Goal: Answer question/provide support

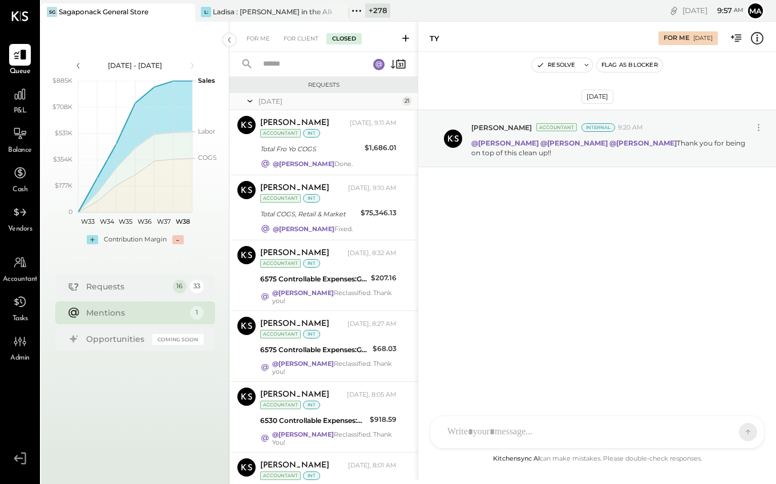
scroll to position [1163, 0]
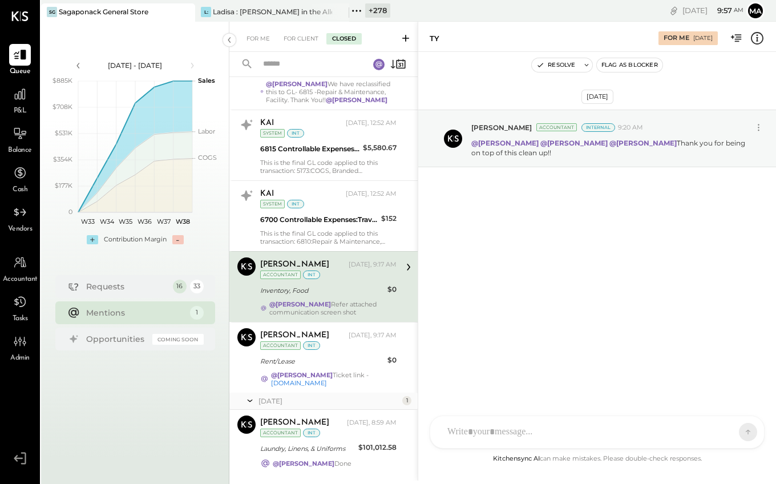
click at [356, 9] on icon at bounding box center [356, 10] width 15 height 15
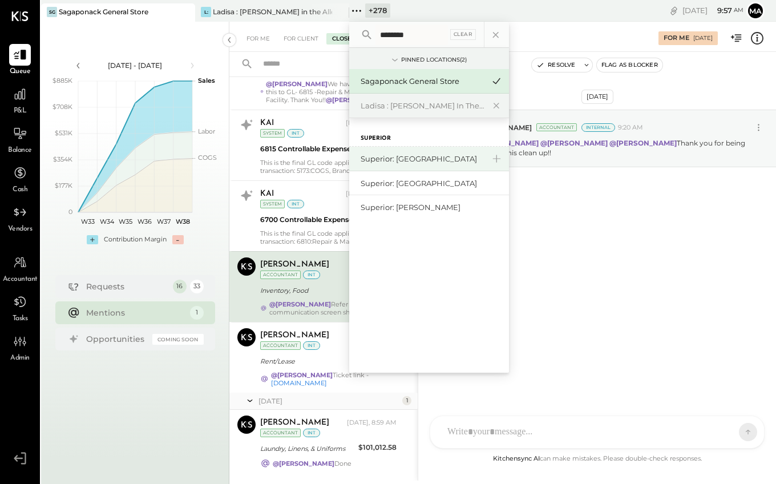
type input "********"
click at [404, 156] on div "Superior: [GEOGRAPHIC_DATA]" at bounding box center [422, 159] width 123 height 11
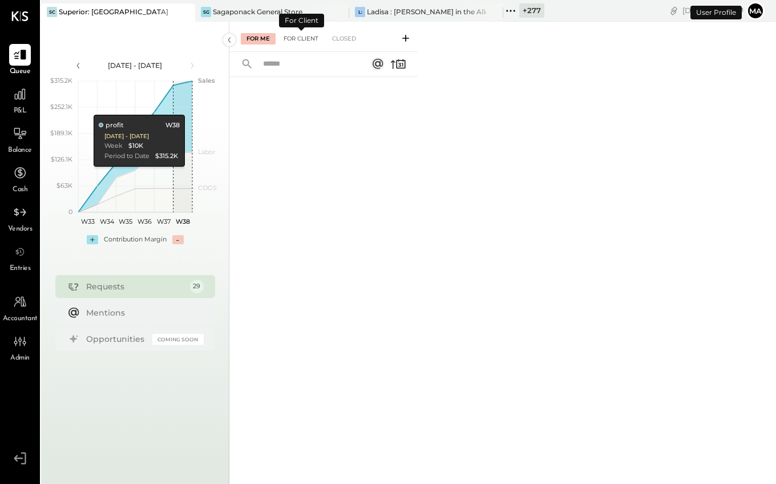
click at [309, 37] on div "For Client" at bounding box center [301, 38] width 46 height 11
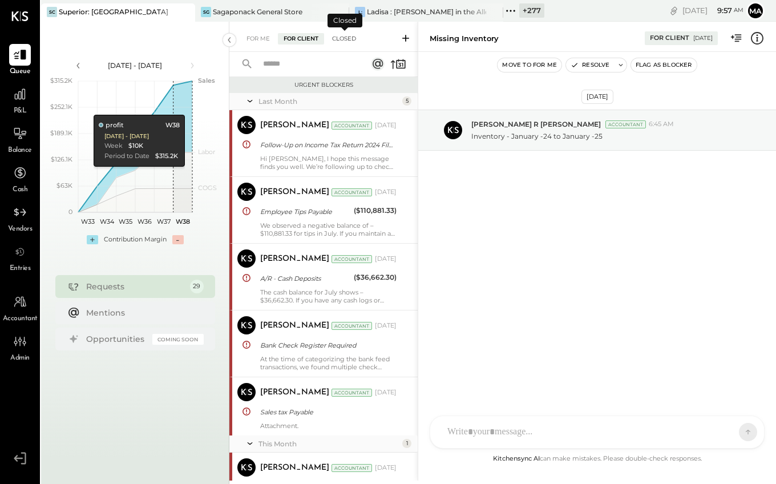
click at [345, 37] on div "Closed" at bounding box center [343, 38] width 35 height 11
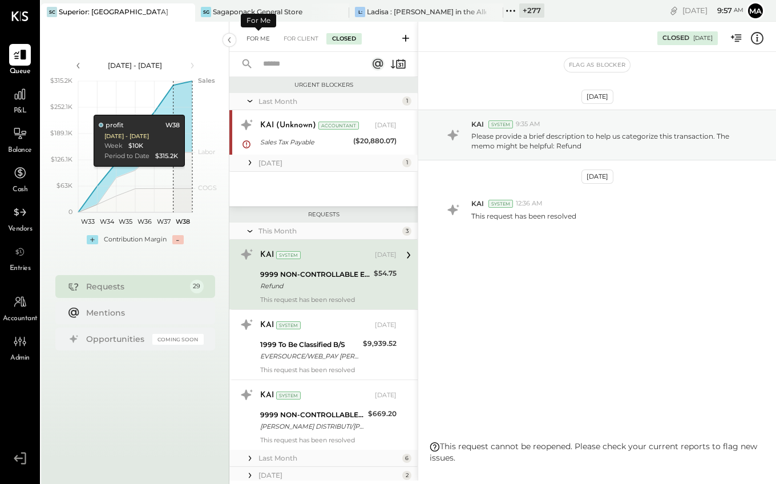
click at [261, 34] on div "For Me" at bounding box center [258, 38] width 35 height 11
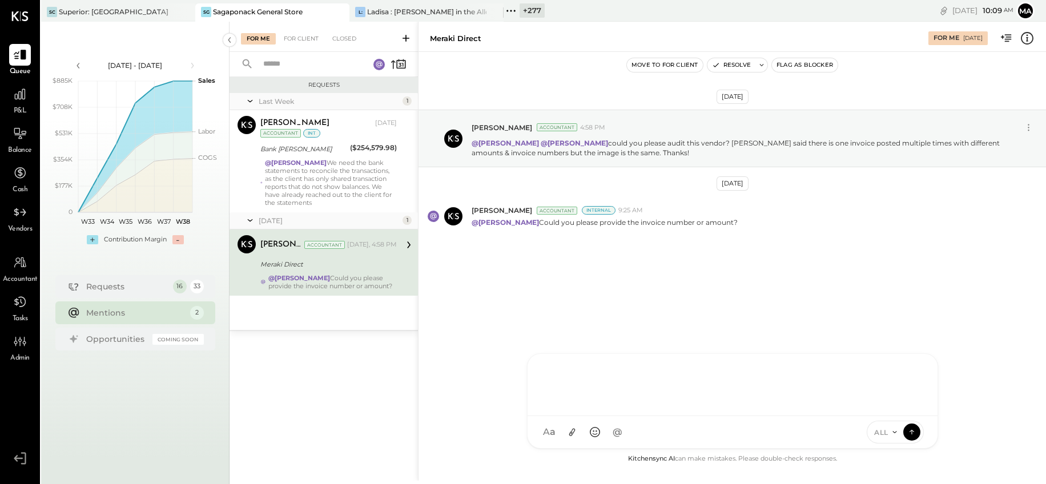
click at [580, 416] on div at bounding box center [732, 385] width 410 height 62
click at [890, 431] on icon at bounding box center [894, 432] width 9 height 9
click at [891, 404] on div "INTERNAL" at bounding box center [900, 403] width 67 height 19
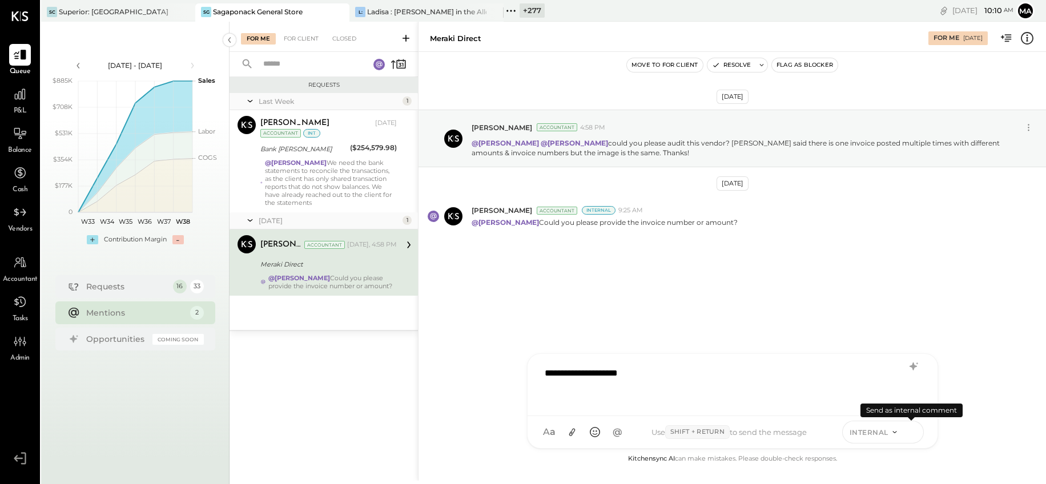
click at [913, 430] on icon at bounding box center [911, 431] width 10 height 11
